Goal: Find contact information: Find contact information

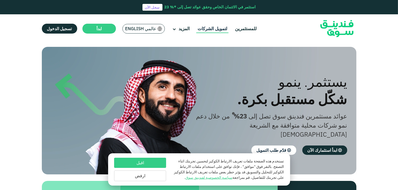
click at [206, 30] on link "لتمويل الشركات" at bounding box center [212, 28] width 32 height 9
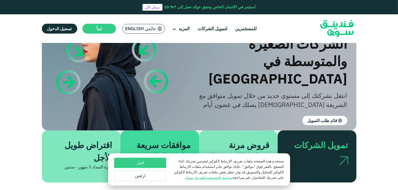
scroll to position [78, 0]
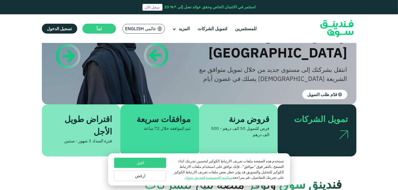
click at [151, 163] on button "اقبل" at bounding box center [140, 162] width 52 height 10
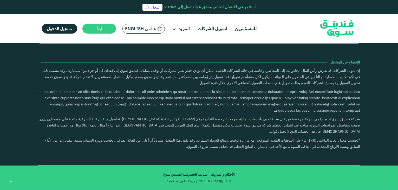
scroll to position [935, 0]
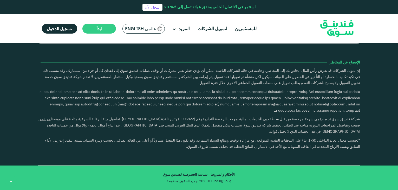
scroll to position [987, 0]
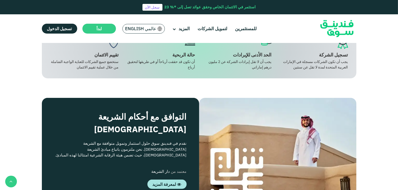
scroll to position [338, 0]
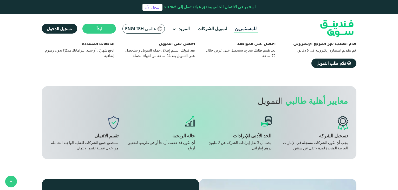
click at [246, 29] on link "للمستثمرين" at bounding box center [246, 28] width 24 height 9
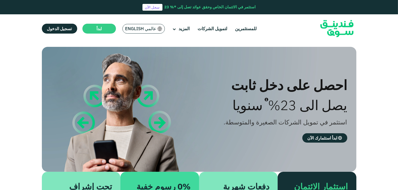
click at [152, 29] on span "عالمي English" at bounding box center [140, 29] width 31 height 6
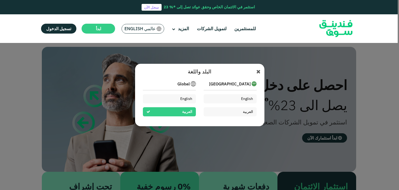
click at [178, 112] on div "العربية" at bounding box center [169, 111] width 53 height 9
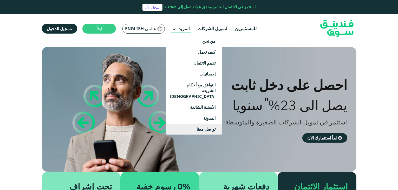
click at [197, 123] on link "تواصل معنا" at bounding box center [194, 128] width 56 height 11
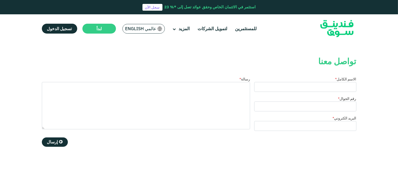
scroll to position [104, 0]
